Goal: Task Accomplishment & Management: Complete application form

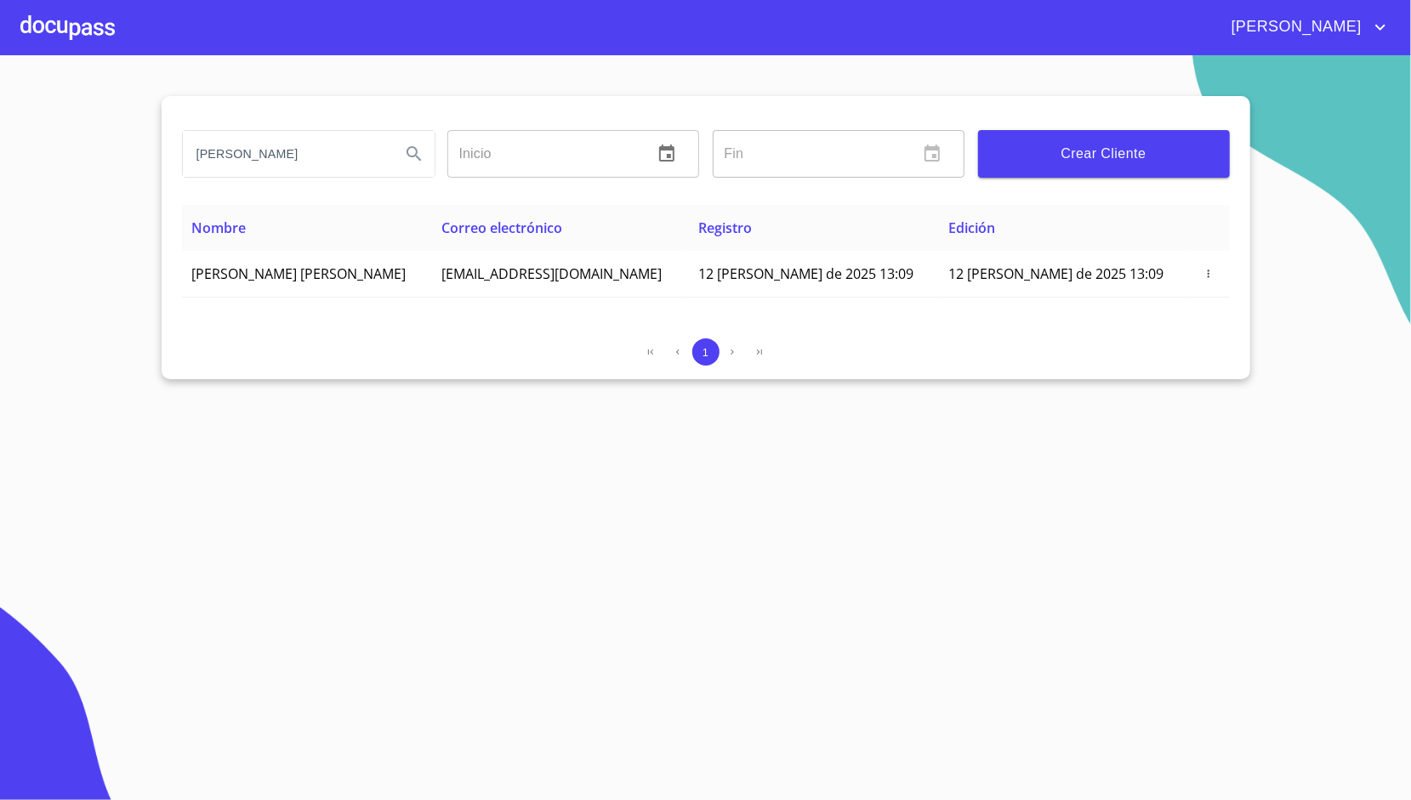
click at [88, 46] on div at bounding box center [67, 27] width 94 height 54
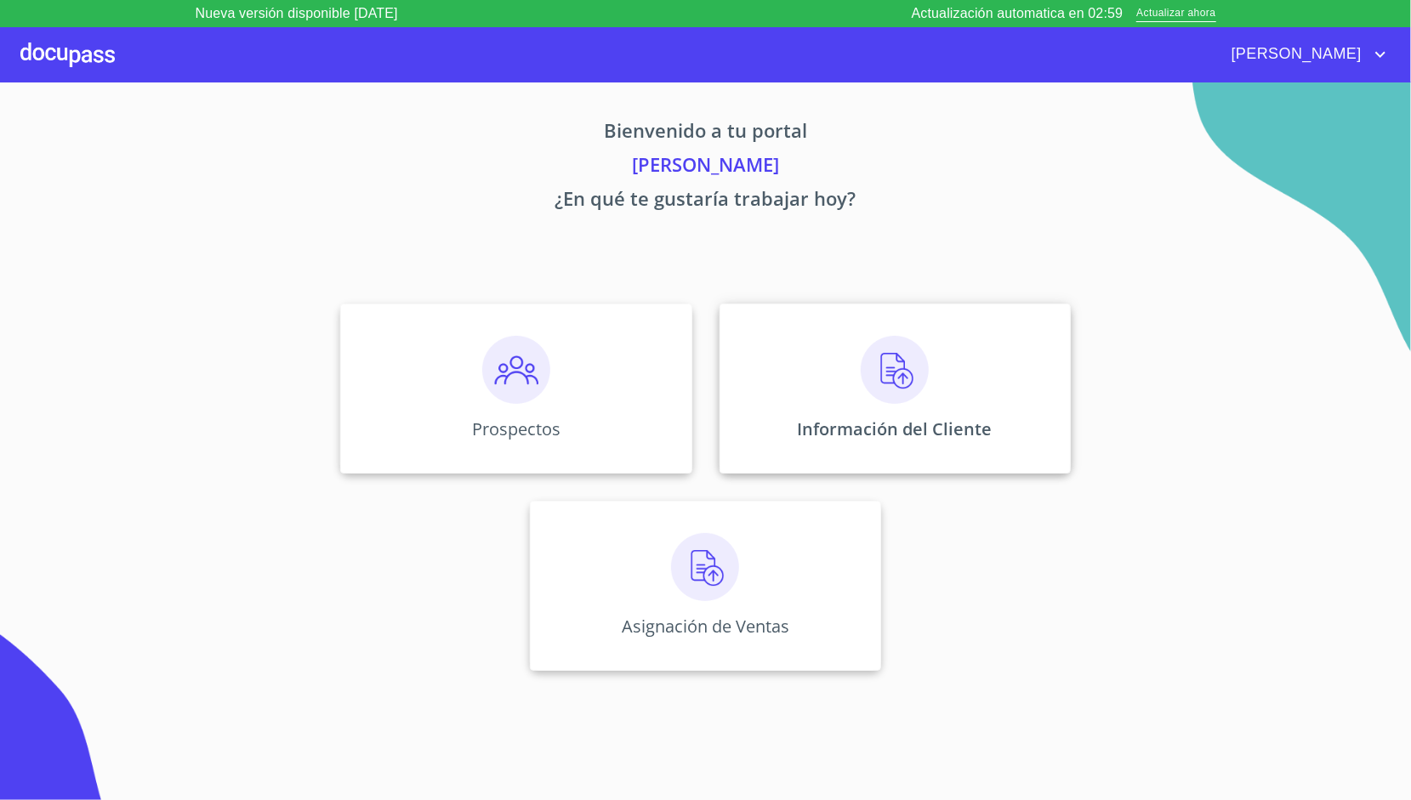
click at [764, 369] on div "Información del Cliente" at bounding box center [894, 389] width 351 height 170
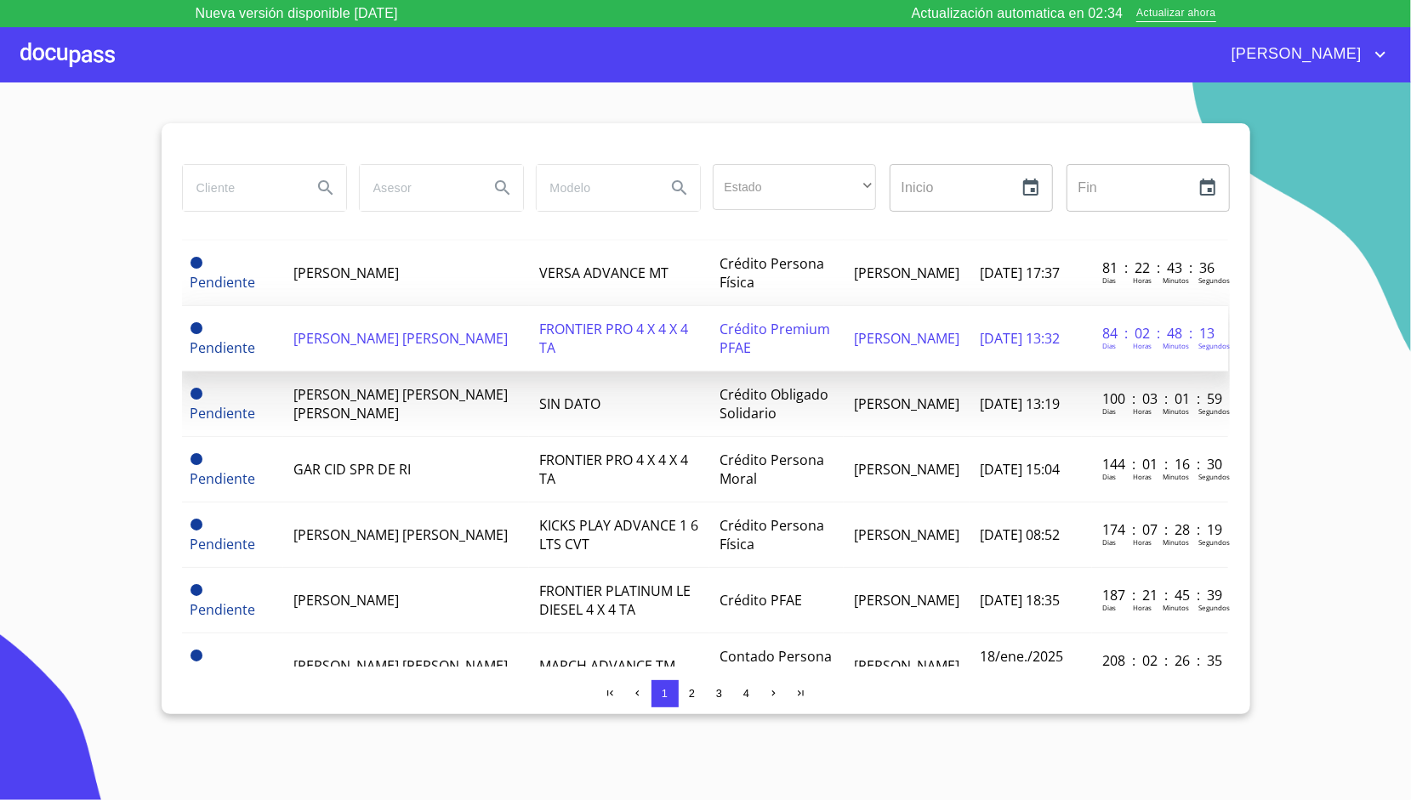
scroll to position [0, 2]
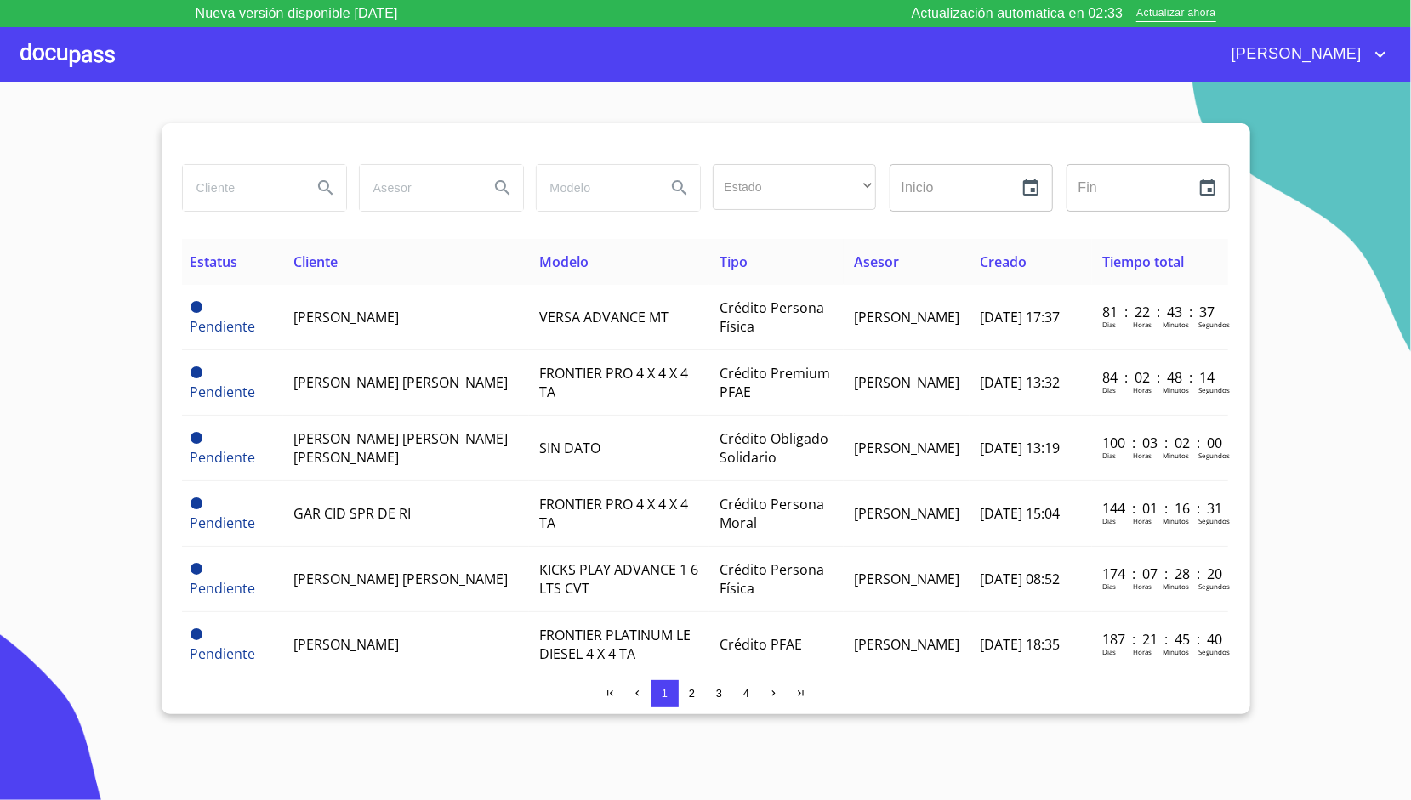
click at [76, 51] on div at bounding box center [67, 54] width 94 height 54
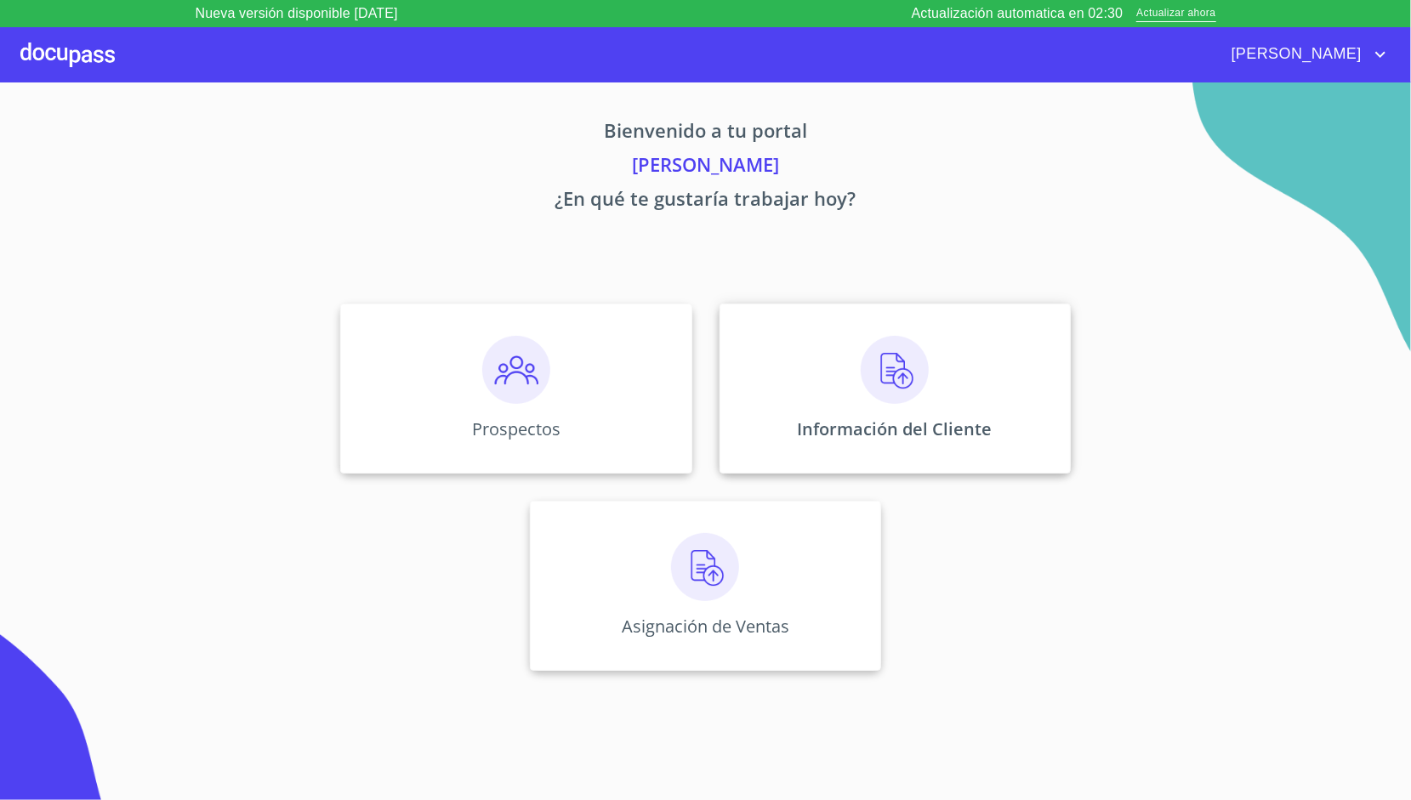
click at [801, 396] on div "Información del Cliente" at bounding box center [894, 389] width 351 height 170
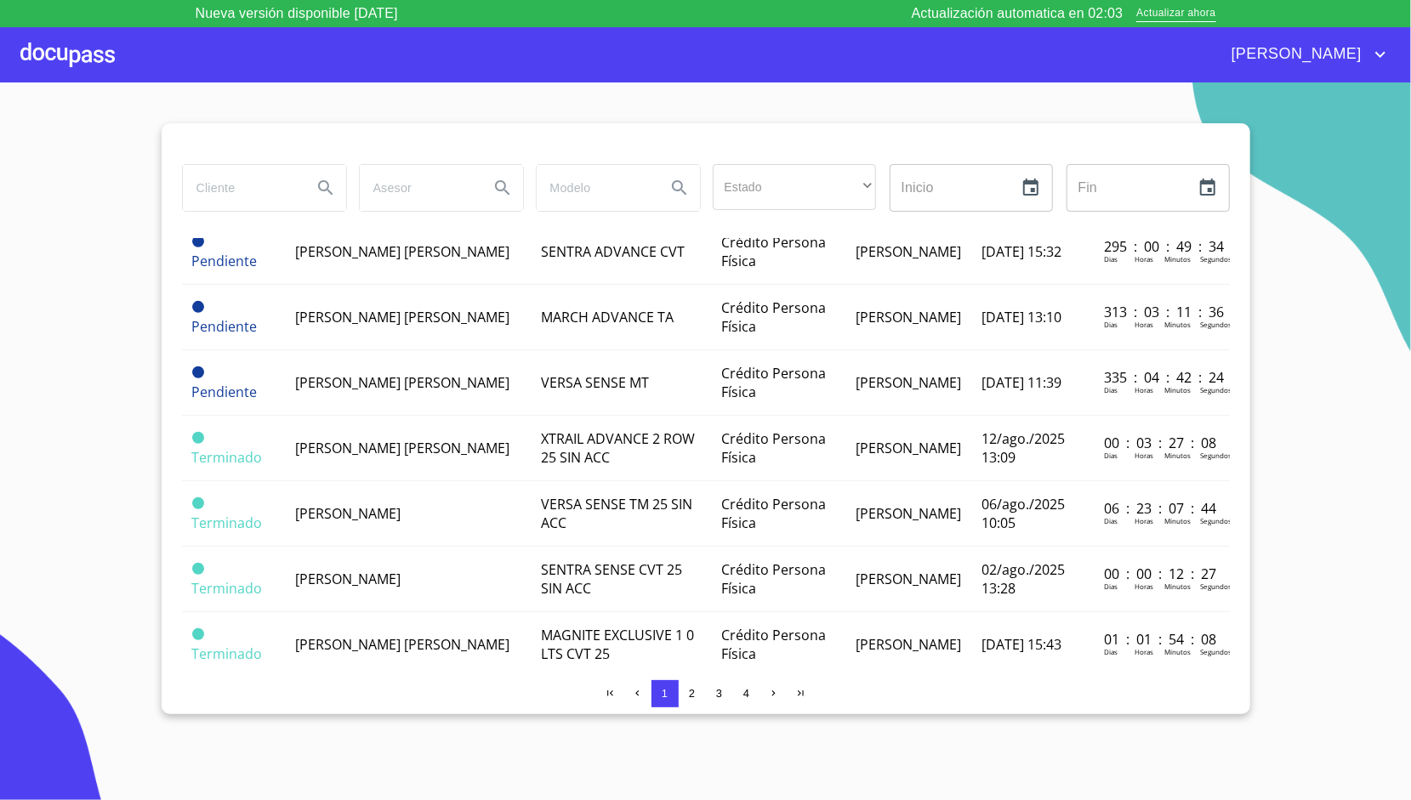
scroll to position [655, 0]
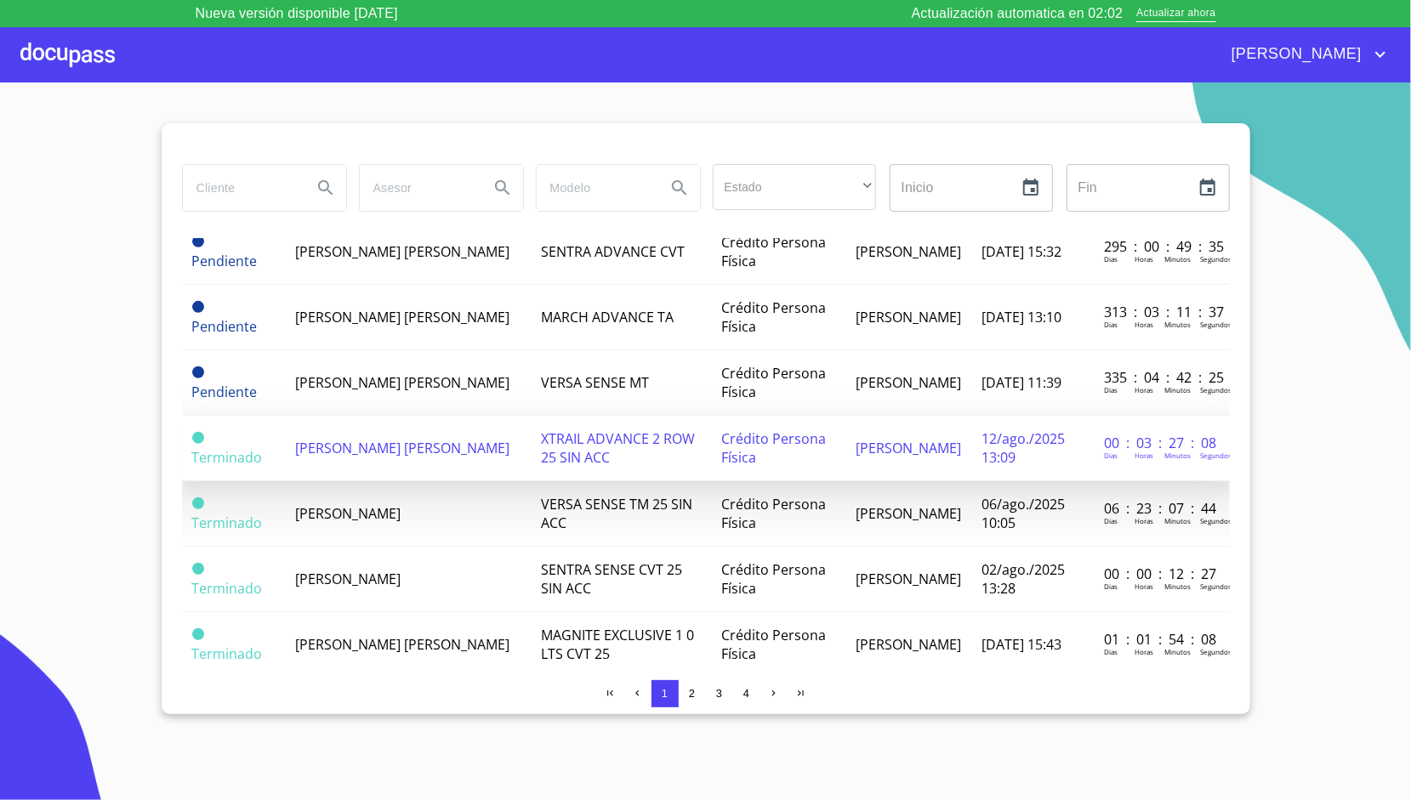
click at [452, 459] on td "[PERSON_NAME] [PERSON_NAME]" at bounding box center [408, 448] width 246 height 65
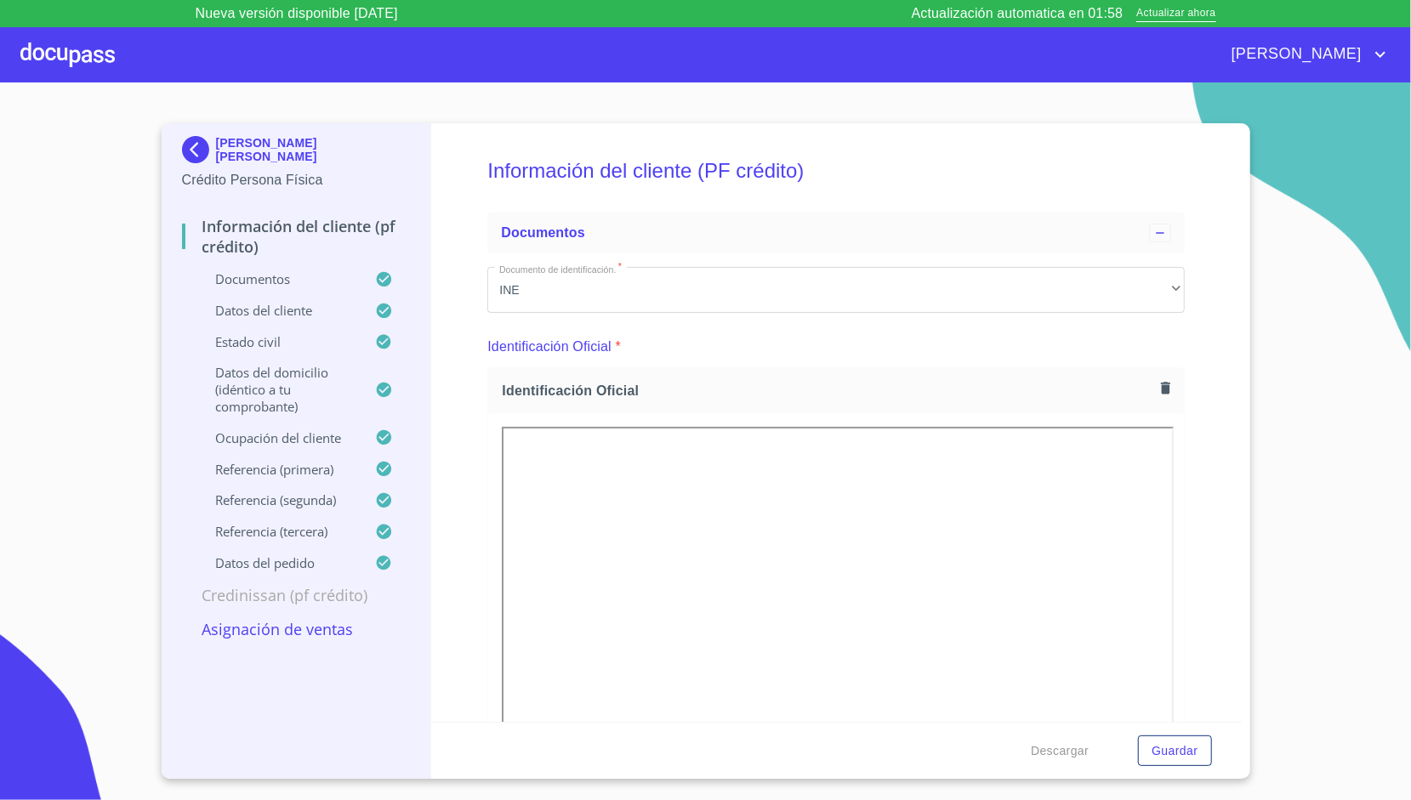
click at [299, 633] on p "Asignación de Ventas" at bounding box center [296, 629] width 229 height 20
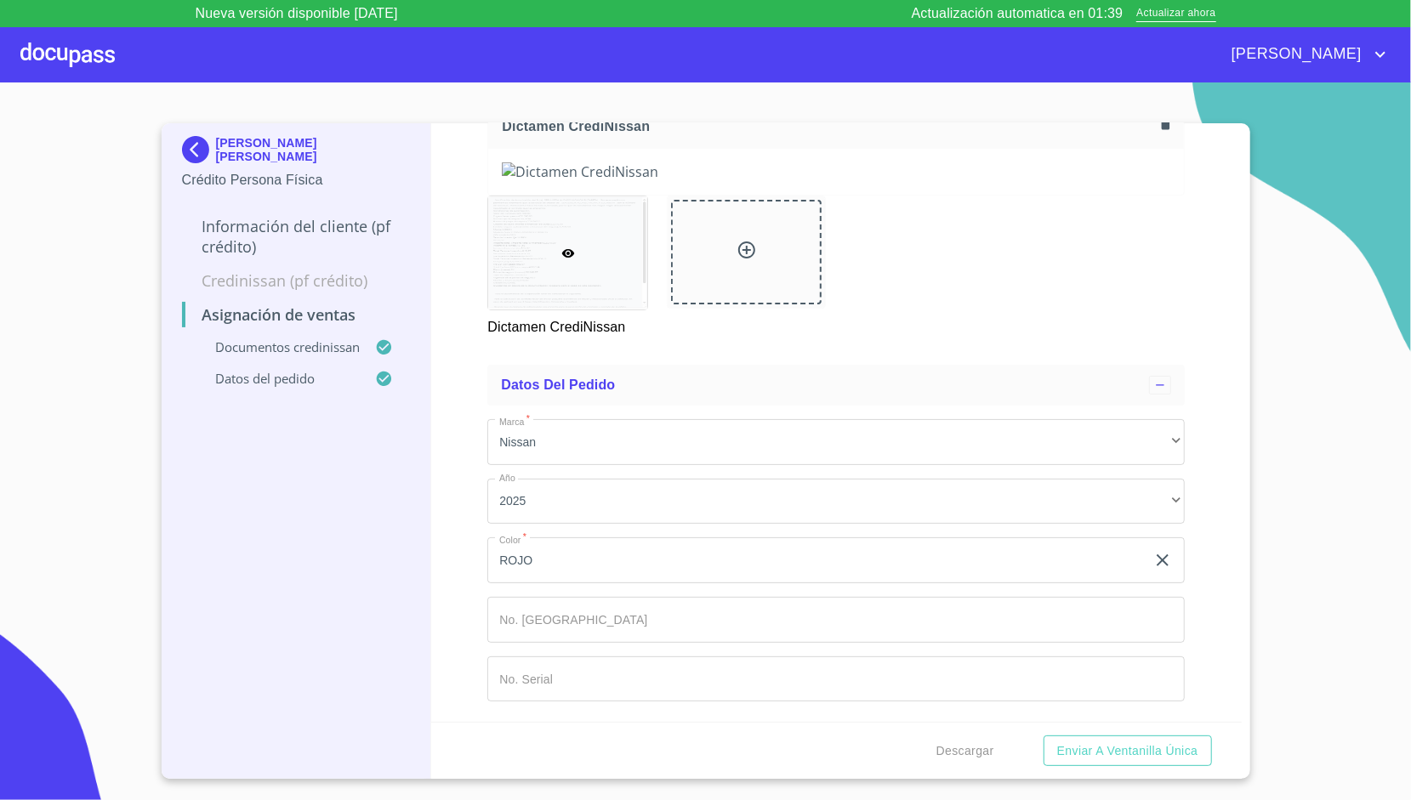
scroll to position [942, 0]
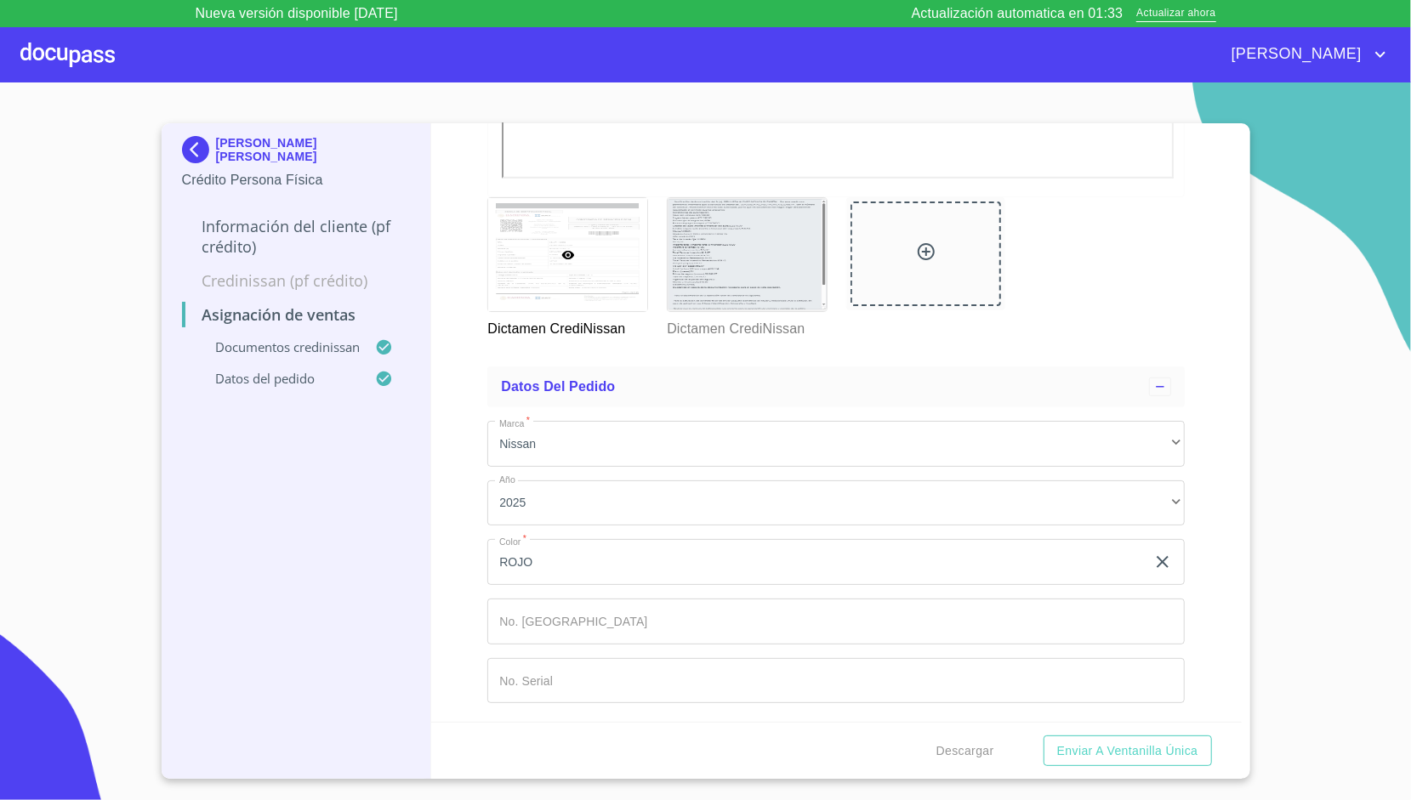
click at [475, 293] on div "Asignación de Ventas Documentos CrediNissan Dictamen CrediNissan * Dictamen Cre…" at bounding box center [836, 422] width 810 height 599
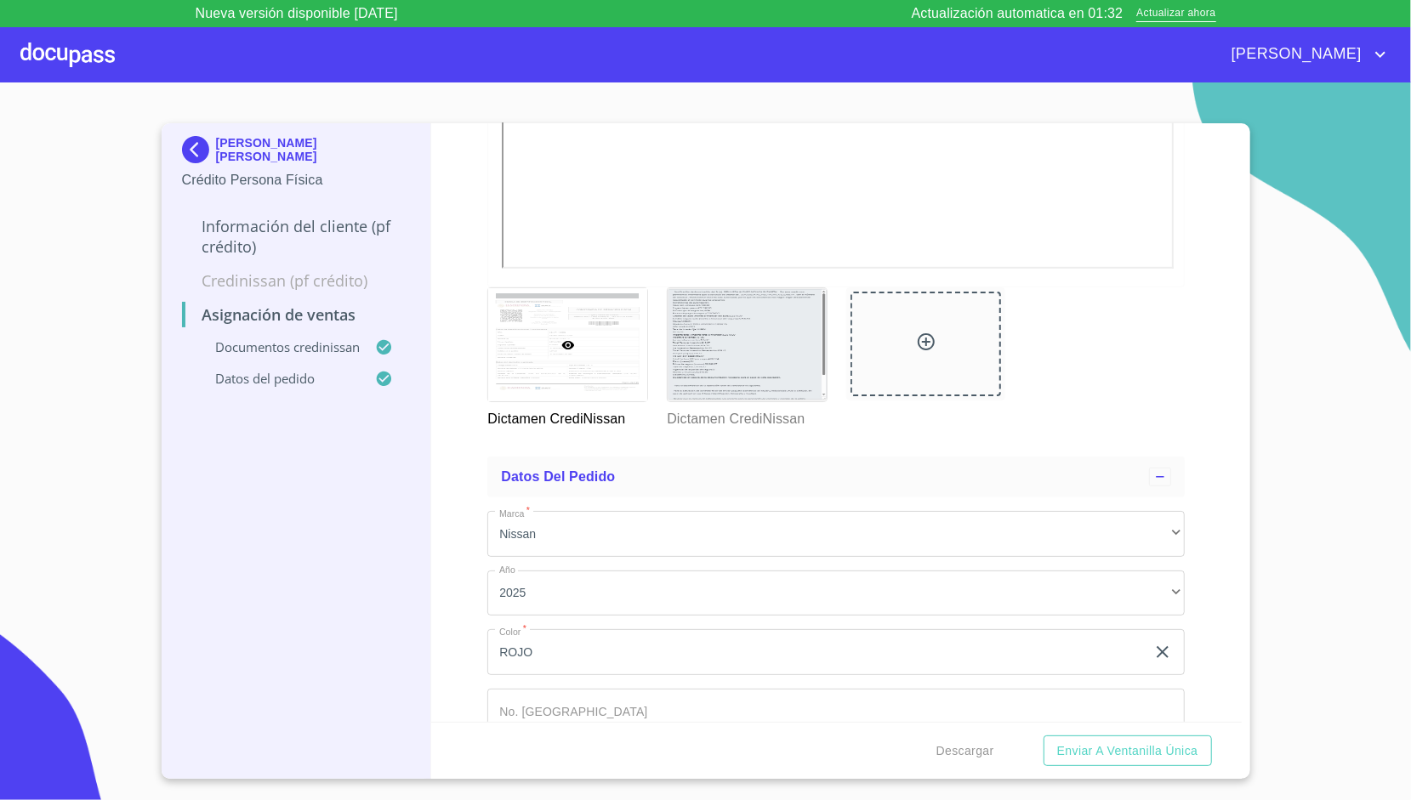
scroll to position [646, 0]
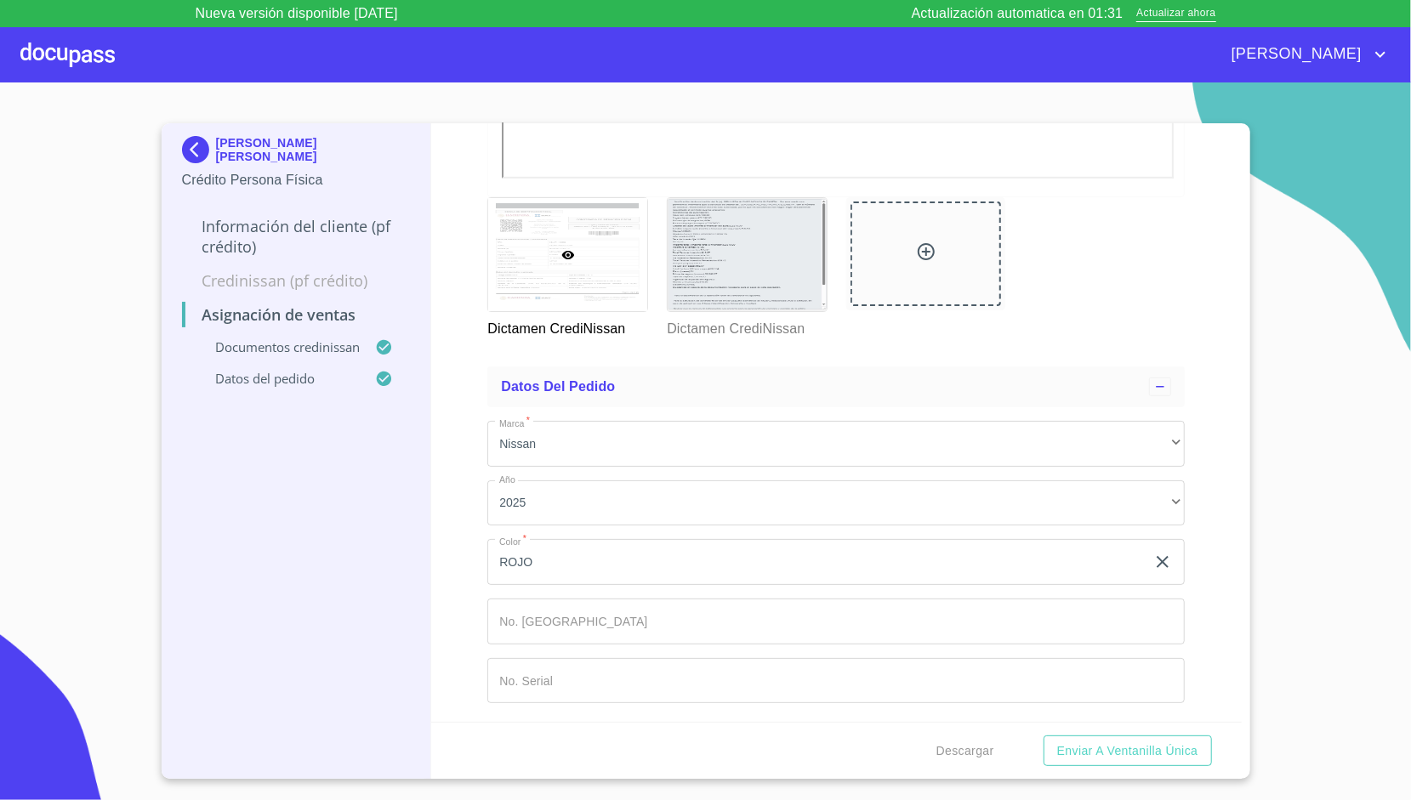
click at [582, 585] on input "Marca   *" at bounding box center [816, 562] width 658 height 46
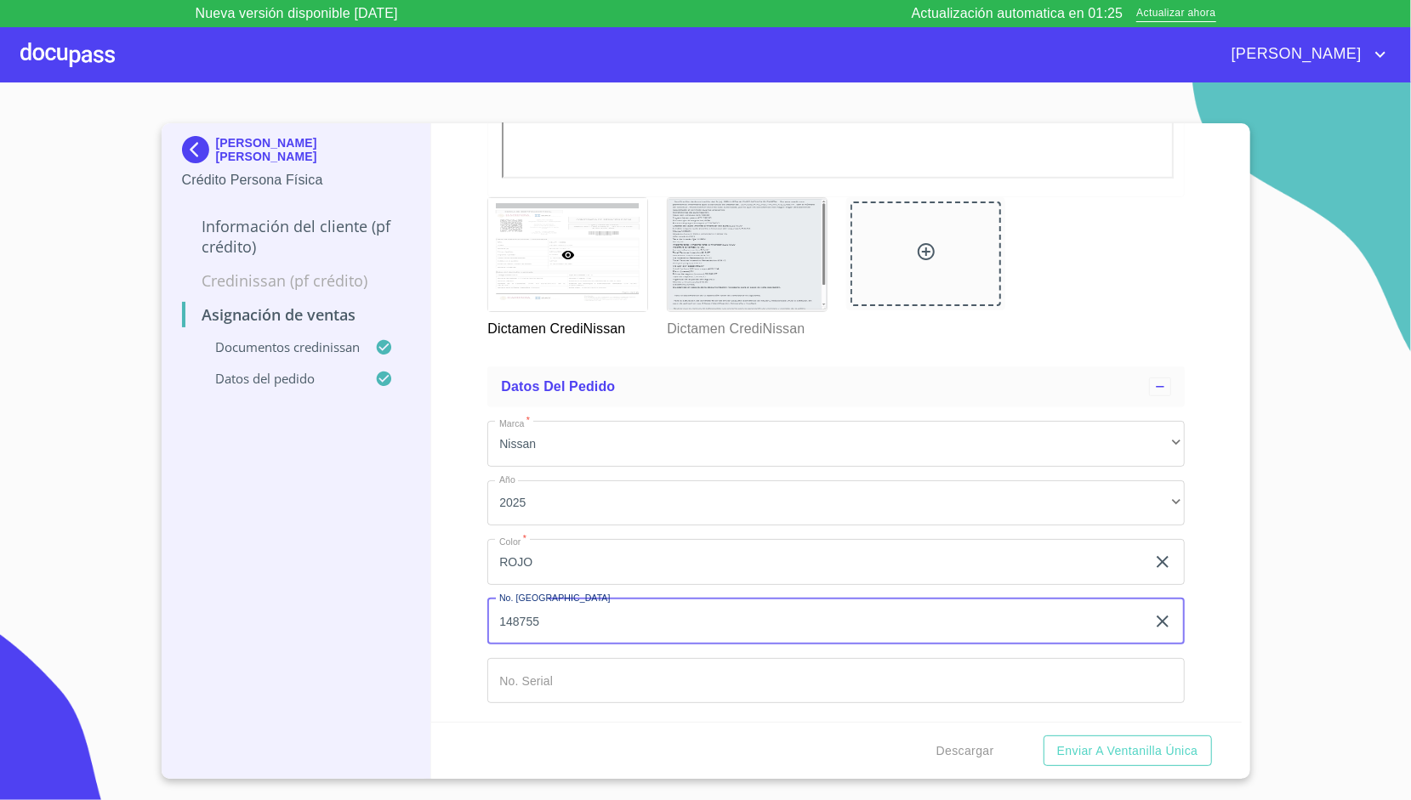
type input "148755"
click at [1044, 736] on button "Enviar a Ventanilla única" at bounding box center [1128, 751] width 168 height 31
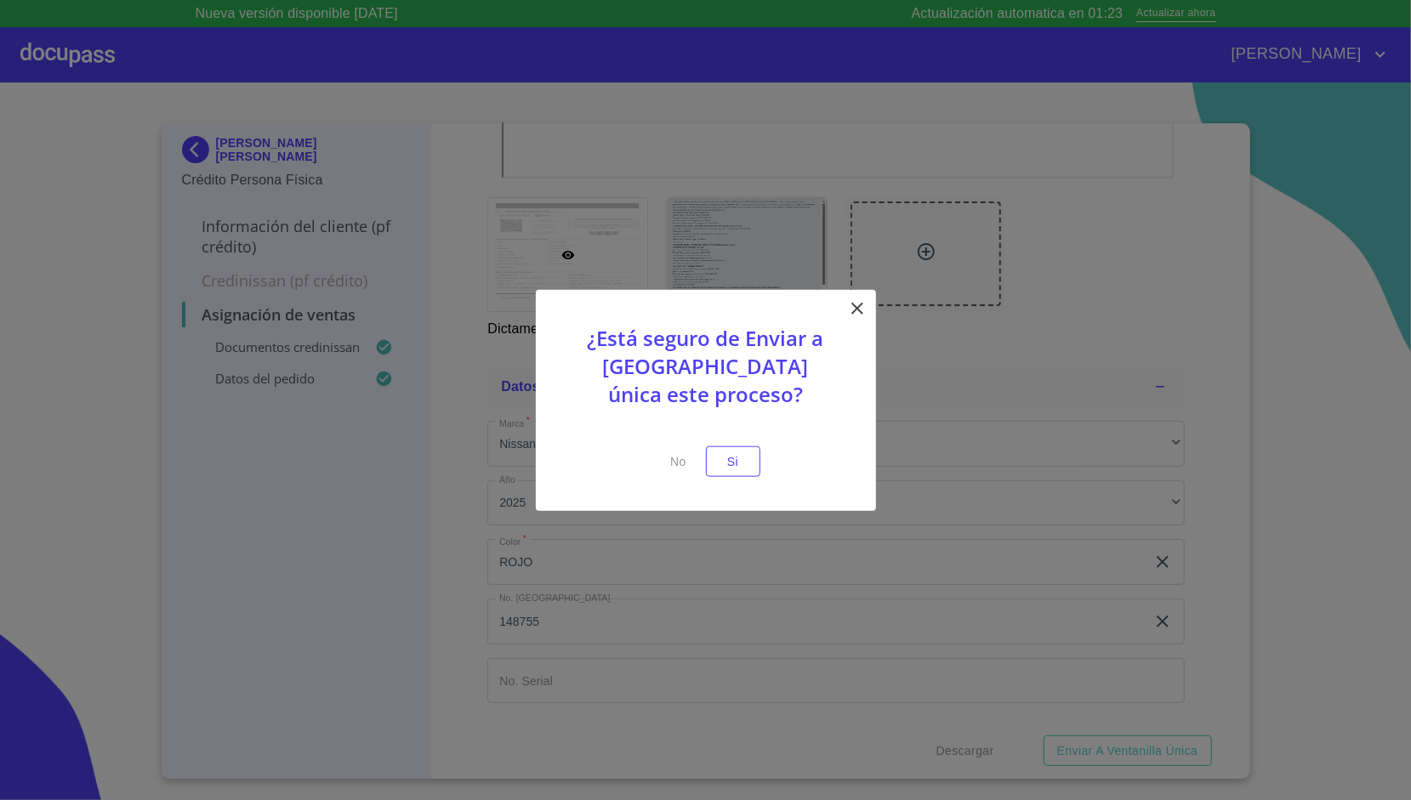
click at [862, 305] on icon at bounding box center [857, 308] width 20 height 20
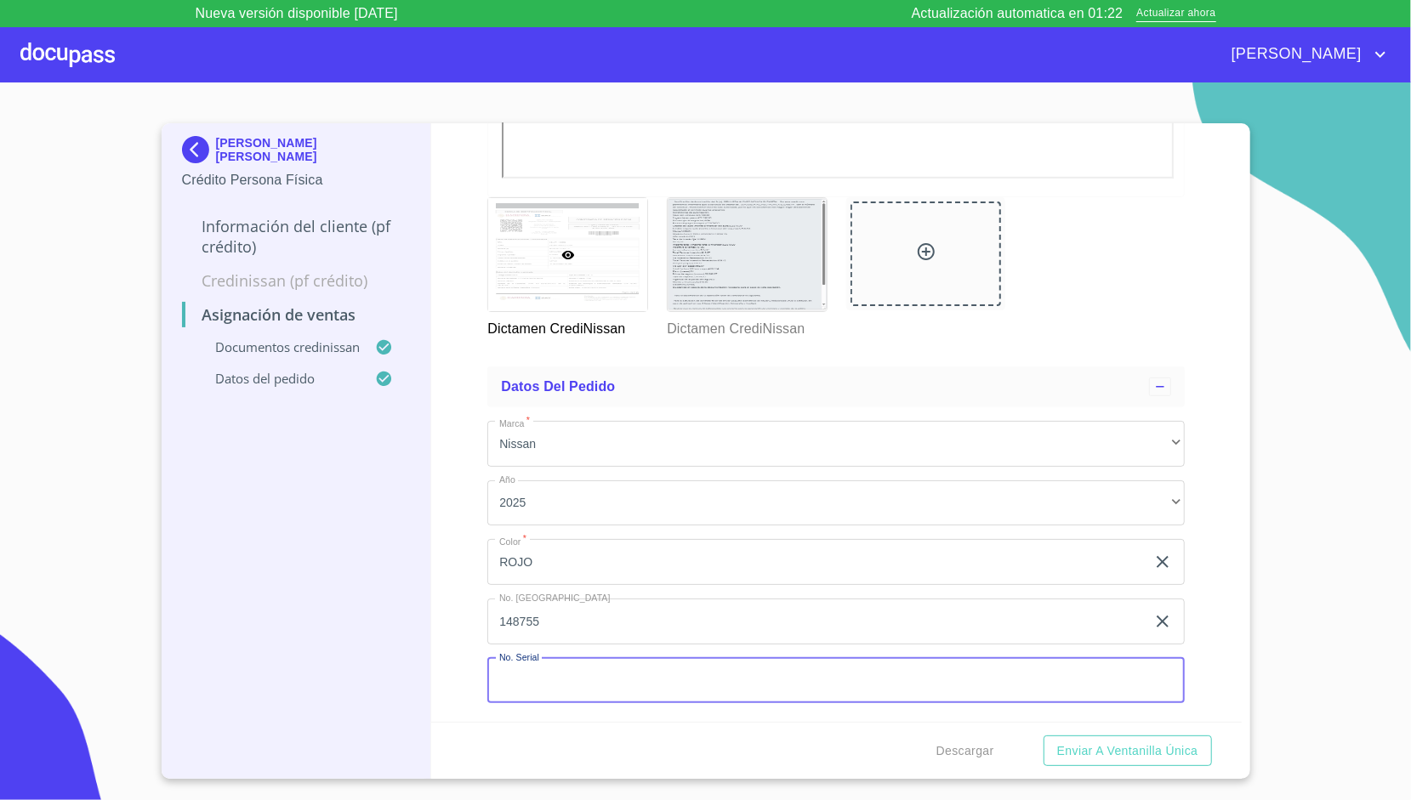
click at [555, 665] on input "Marca   *" at bounding box center [835, 681] width 697 height 46
type input "[US_VEHICLE_IDENTIFICATION_NUMBER]"
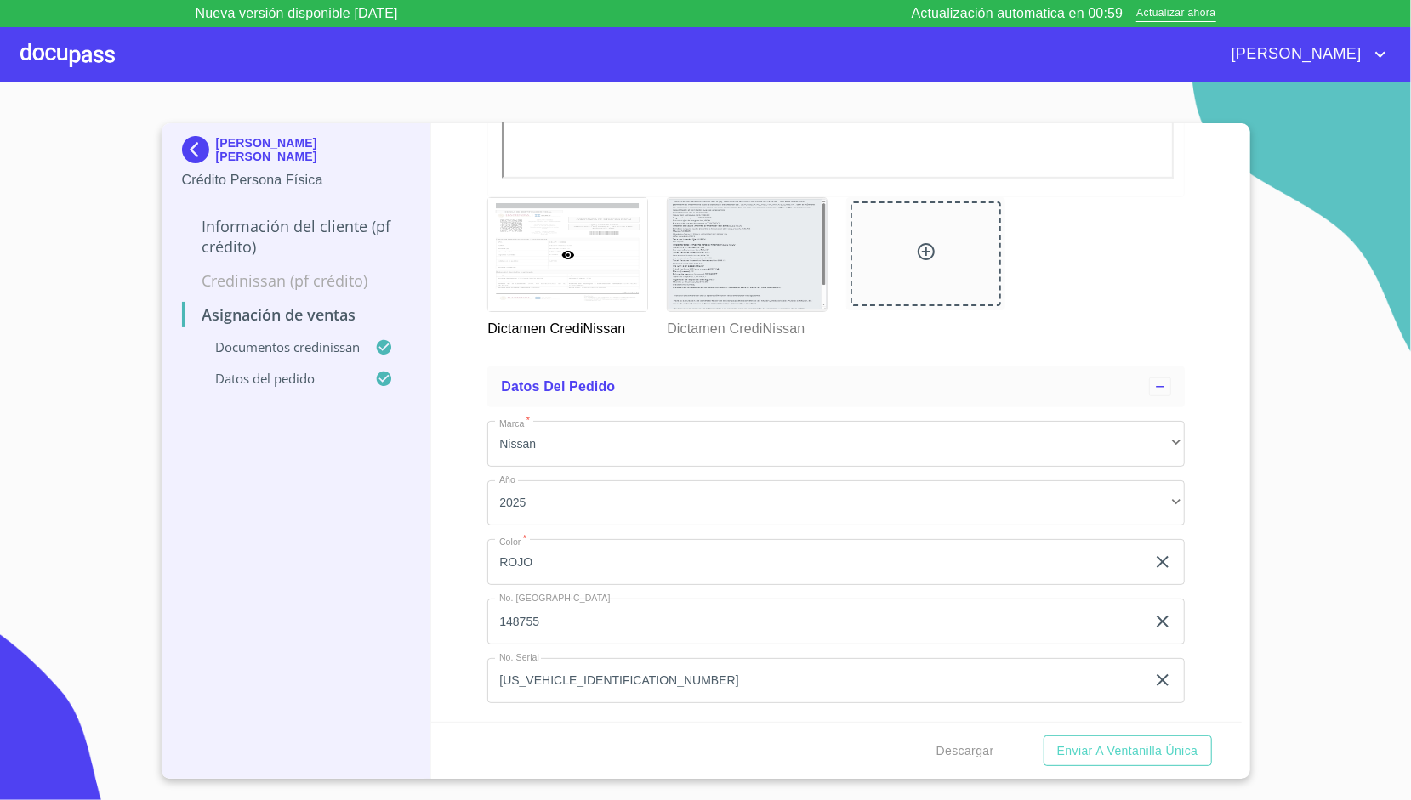
click at [461, 599] on div "Asignación de Ventas Documentos CrediNissan Dictamen CrediNissan * Dictamen Cre…" at bounding box center [836, 422] width 810 height 599
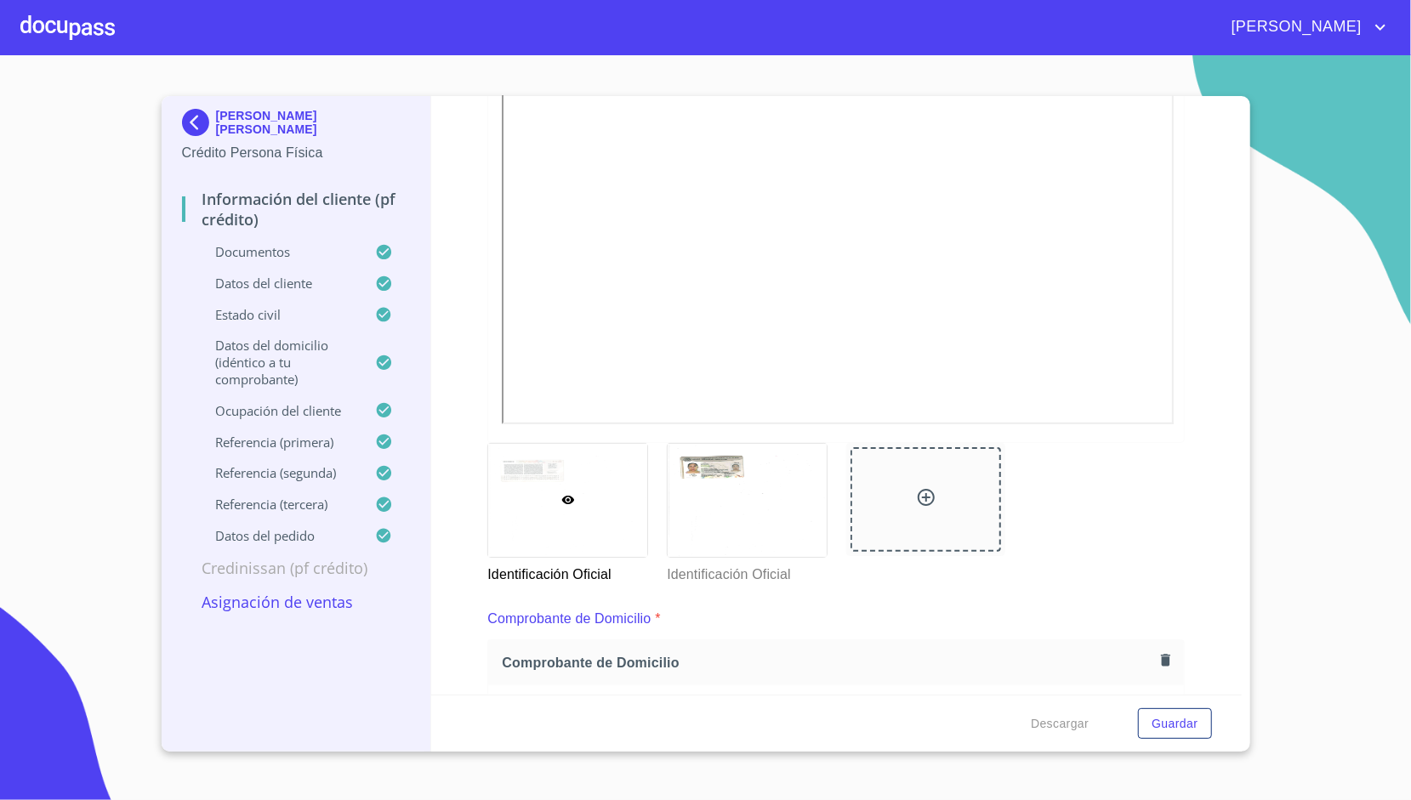
scroll to position [461, 0]
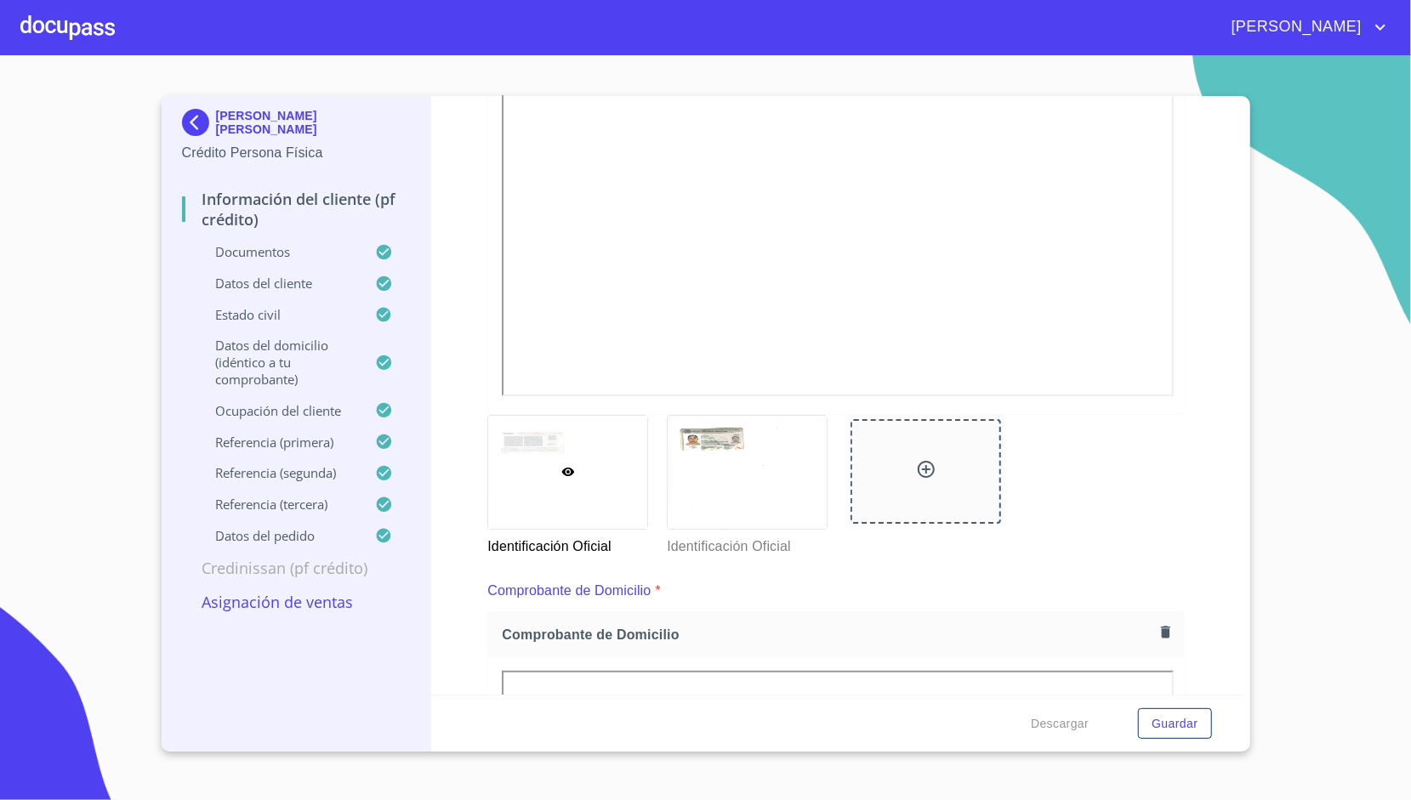
click at [290, 612] on p "Asignación de Ventas" at bounding box center [296, 602] width 229 height 20
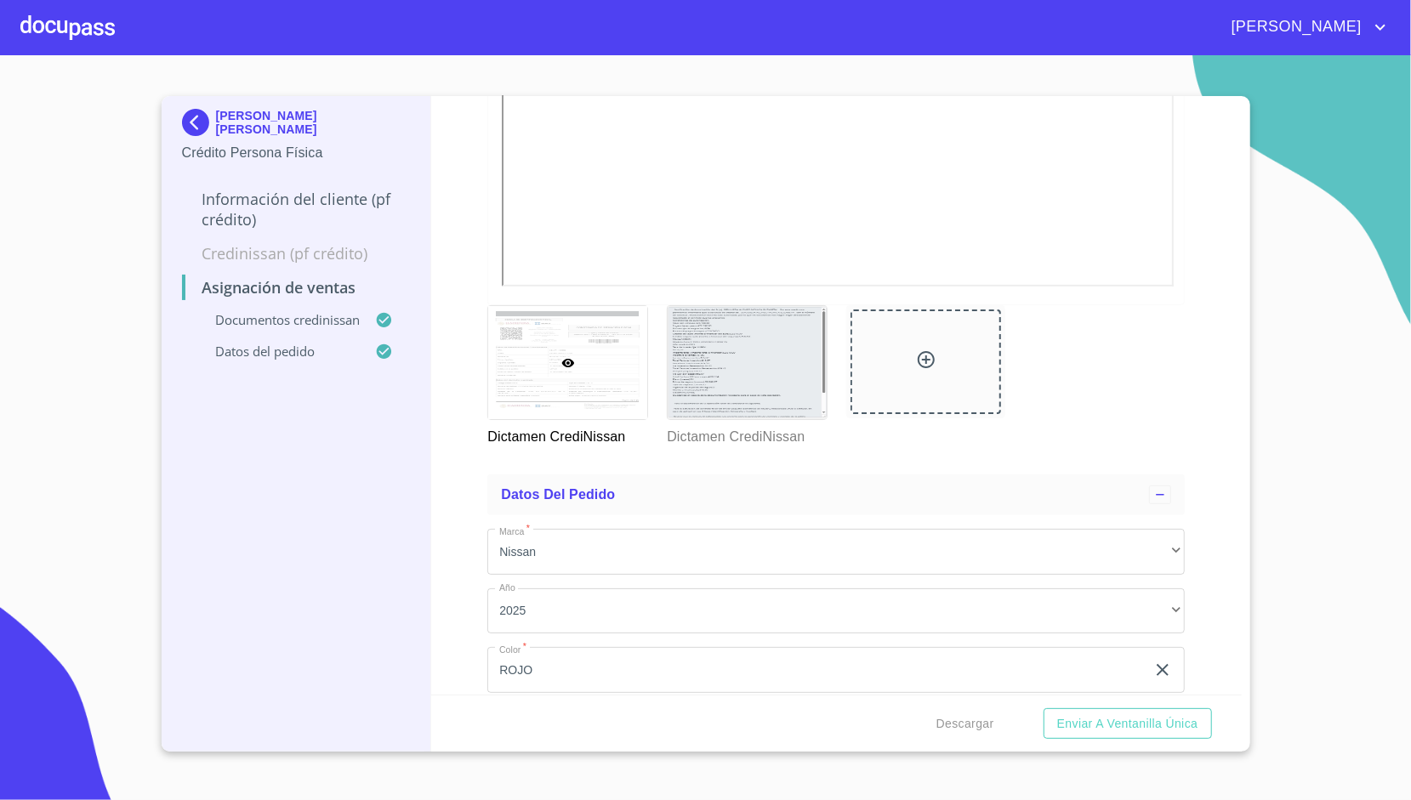
scroll to position [646, 0]
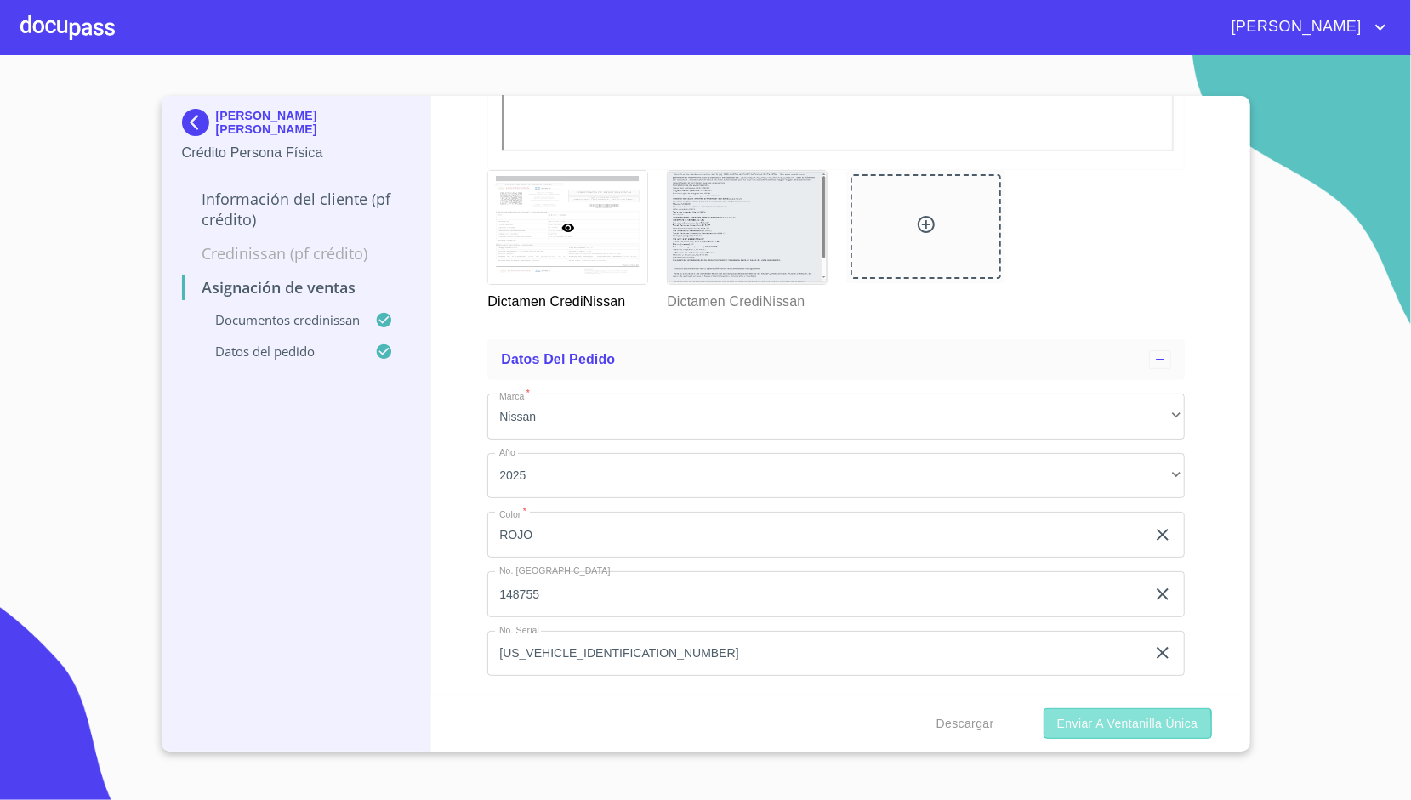
click at [1077, 725] on span "Enviar a Ventanilla única" at bounding box center [1127, 724] width 141 height 21
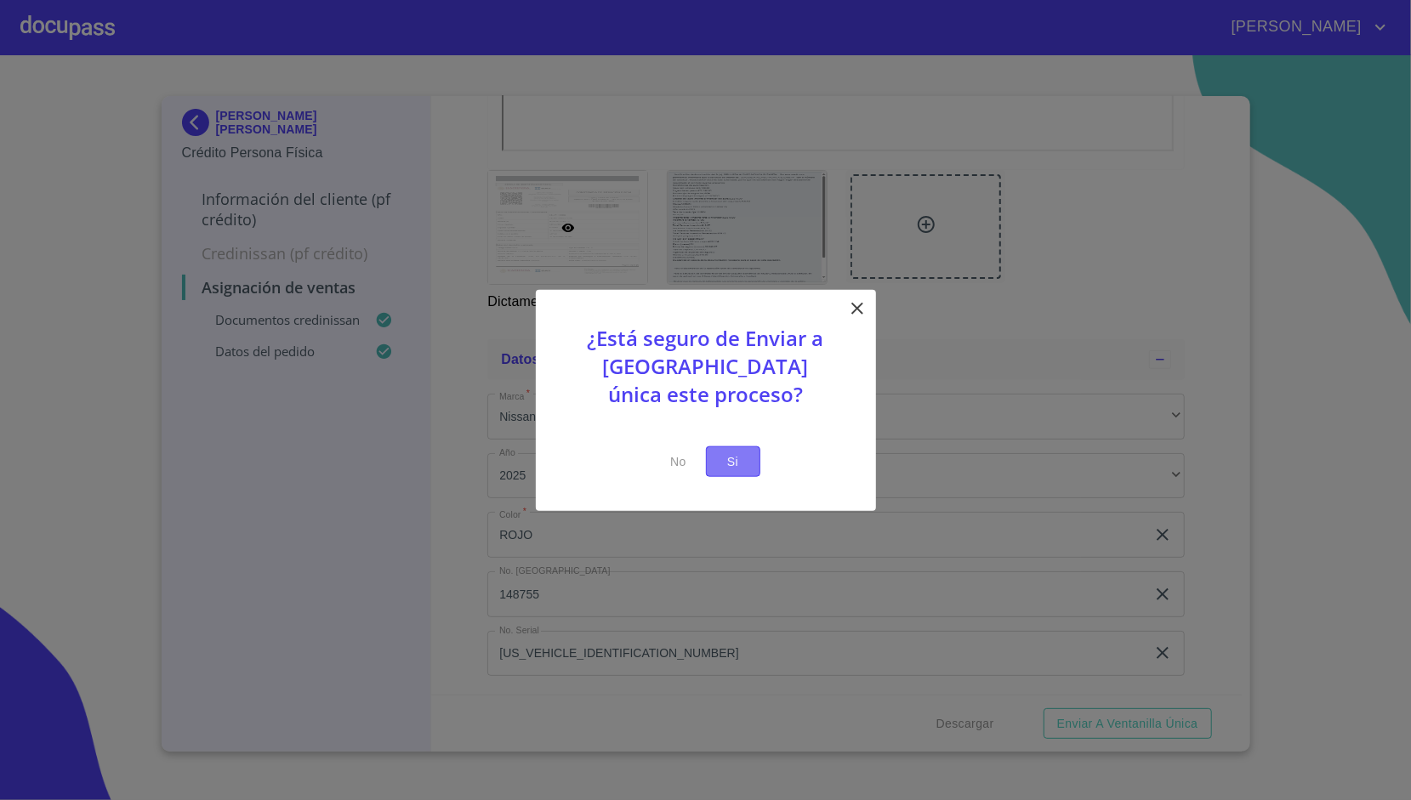
click at [730, 457] on span "Si" at bounding box center [732, 461] width 27 height 21
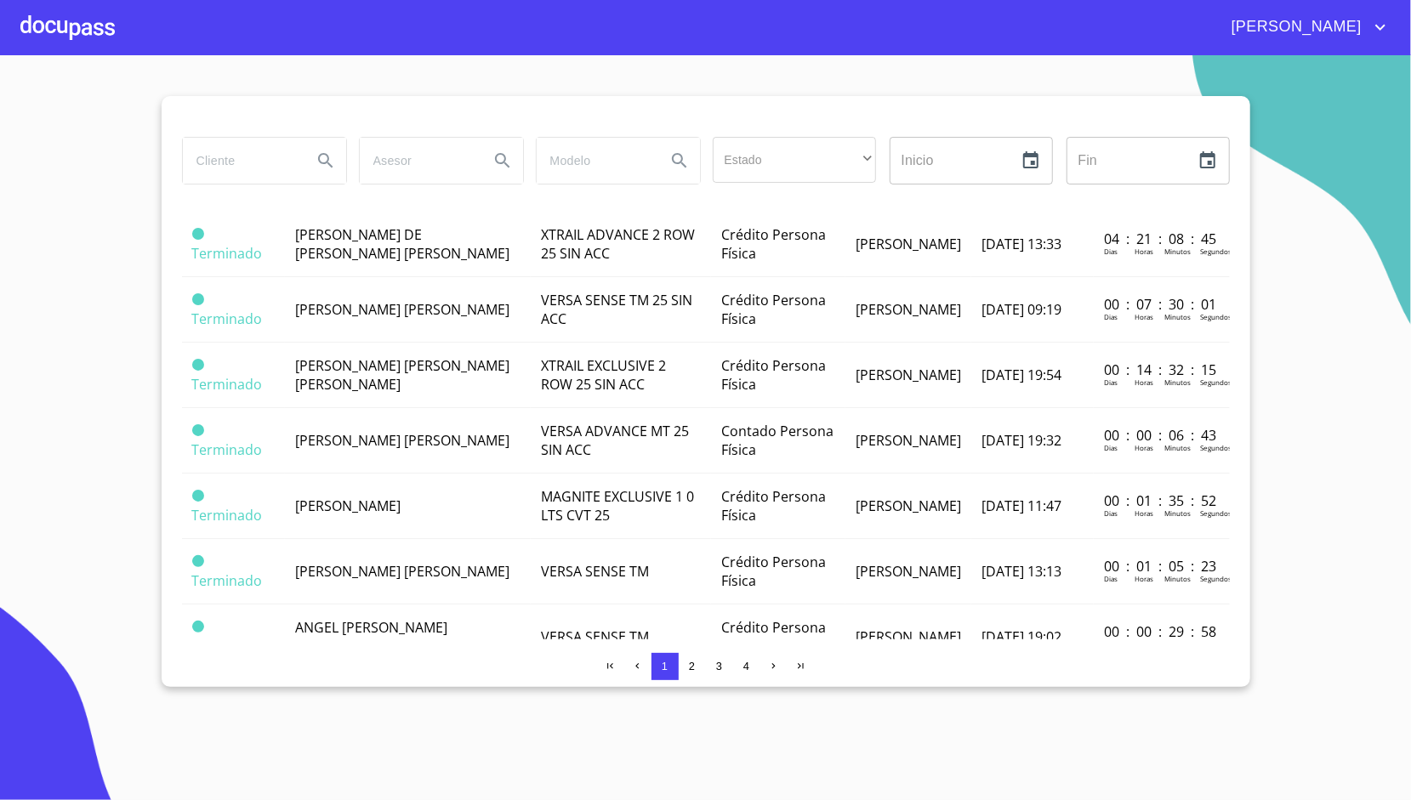
scroll to position [1161, 0]
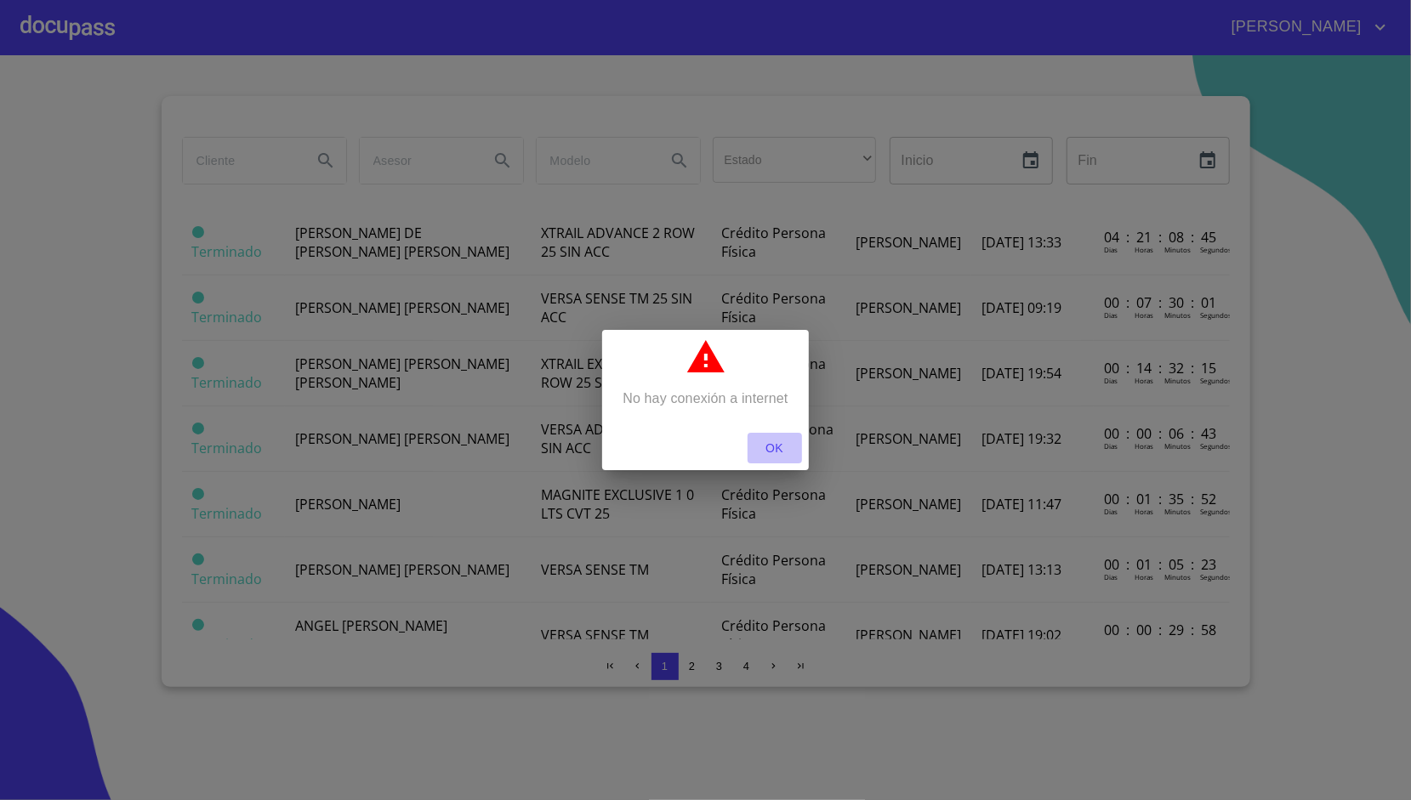
click at [787, 440] on span "OK" at bounding box center [774, 448] width 41 height 21
